Goal: Task Accomplishment & Management: Manage account settings

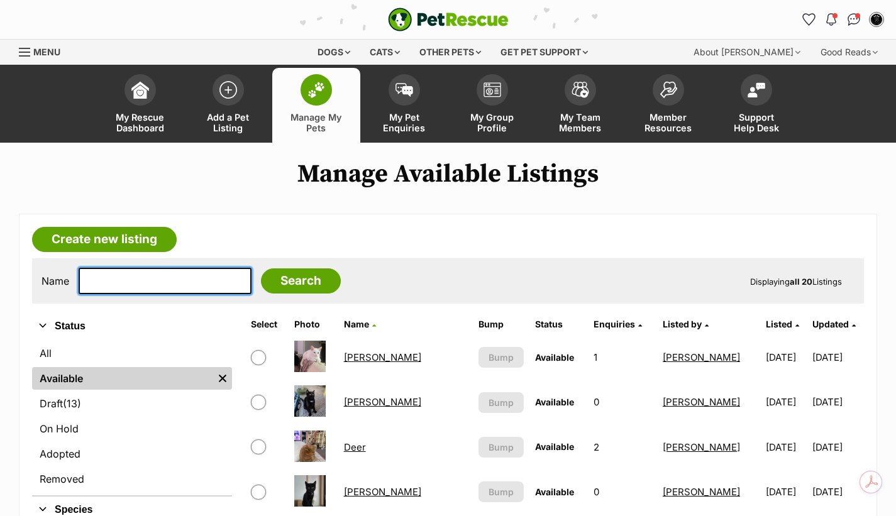
click at [108, 279] on input "text" at bounding box center [165, 281] width 173 height 26
type input "poppy"
click at [261, 268] on input "Search" at bounding box center [301, 280] width 80 height 25
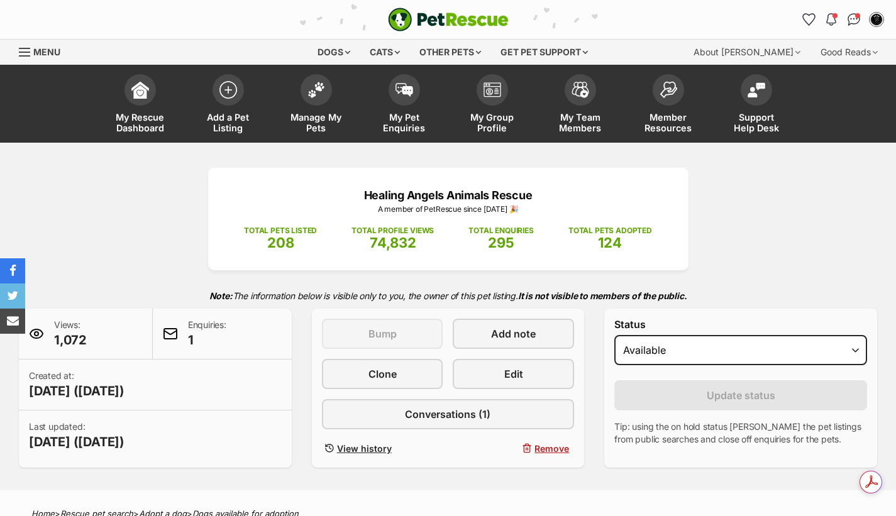
select select "on_hold"
click at [614, 335] on select "Draft - not available as listing has enquires Available On hold Adopted" at bounding box center [740, 350] width 253 height 30
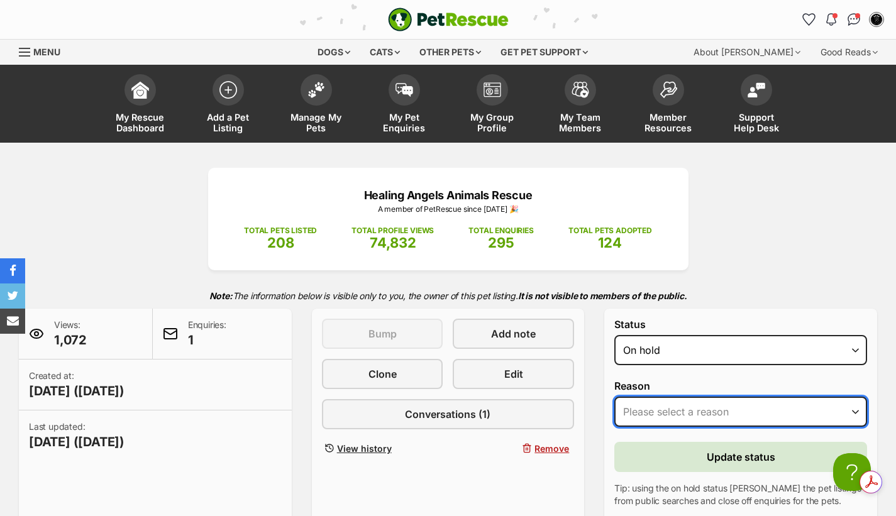
click at [641, 409] on select "Please select a reason Medical reasons Reviewing applications Adoption pending …" at bounding box center [740, 412] width 253 height 30
select select "reviewing_applications"
click at [614, 397] on select "Please select a reason Medical reasons Reviewing applications Adoption pending …" at bounding box center [740, 412] width 253 height 30
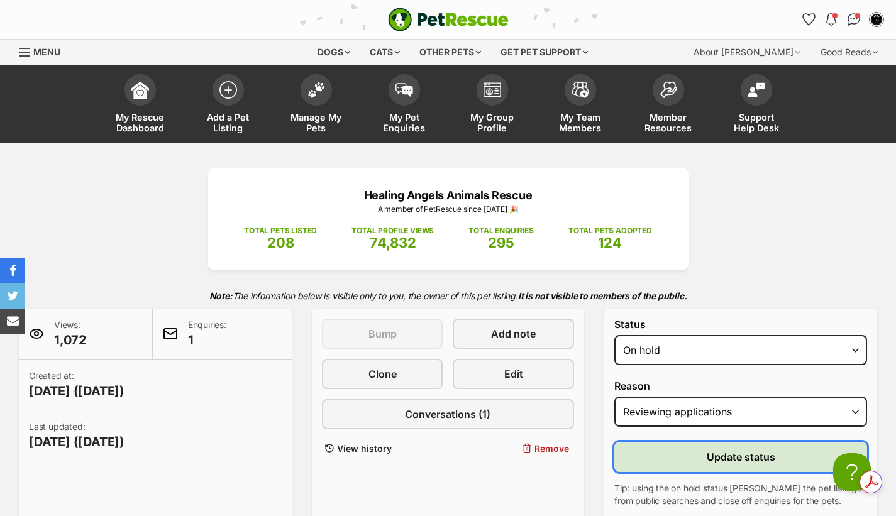
click at [729, 455] on span "Update status" at bounding box center [741, 457] width 69 height 15
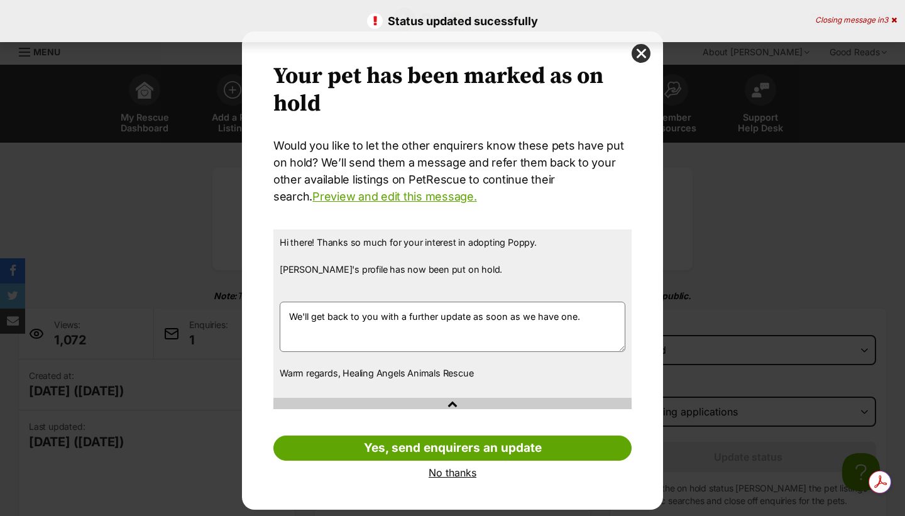
click at [456, 472] on link "No thanks" at bounding box center [453, 472] width 358 height 11
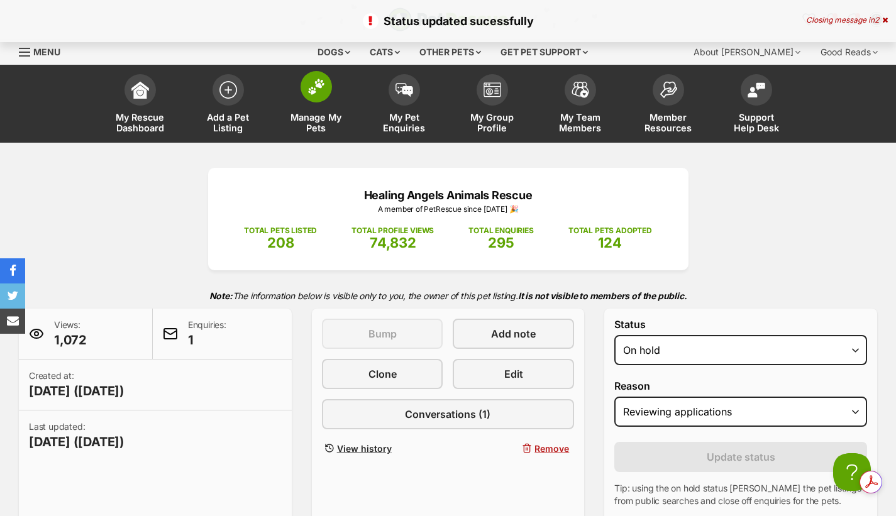
click at [316, 91] on img at bounding box center [316, 87] width 18 height 16
